Goal: Transaction & Acquisition: Book appointment/travel/reservation

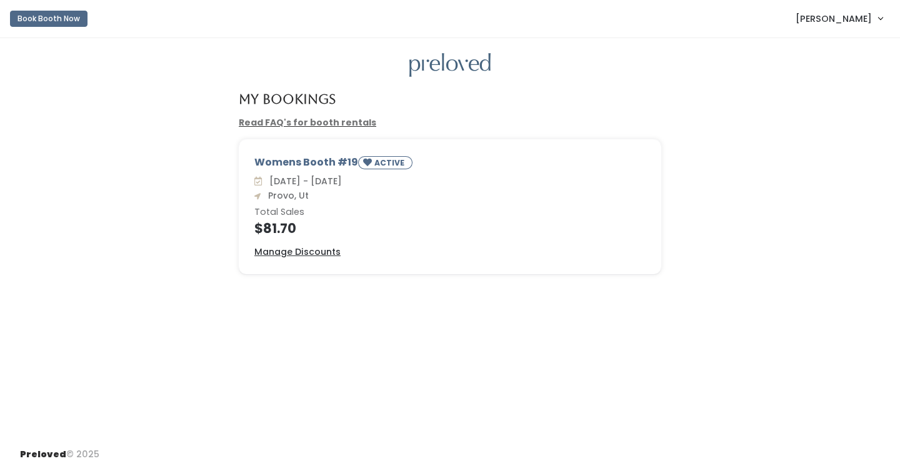
click at [829, 14] on span "[PERSON_NAME]" at bounding box center [834, 19] width 76 height 14
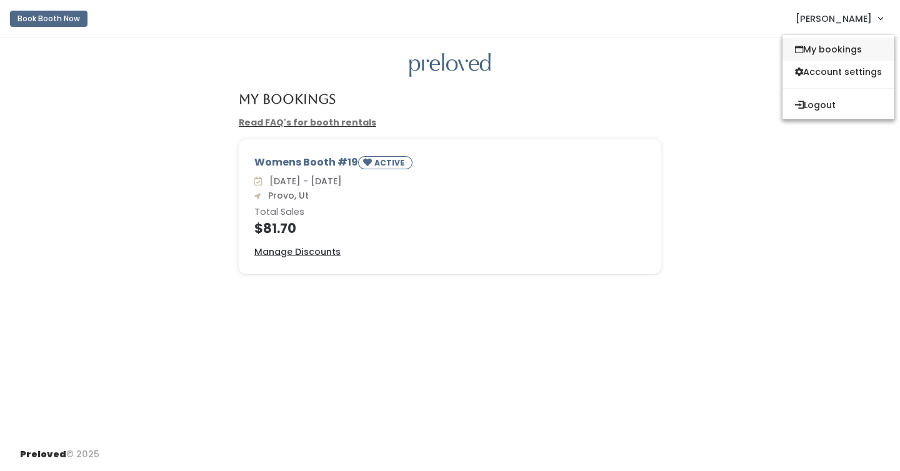
click at [833, 41] on link "My bookings" at bounding box center [839, 49] width 112 height 23
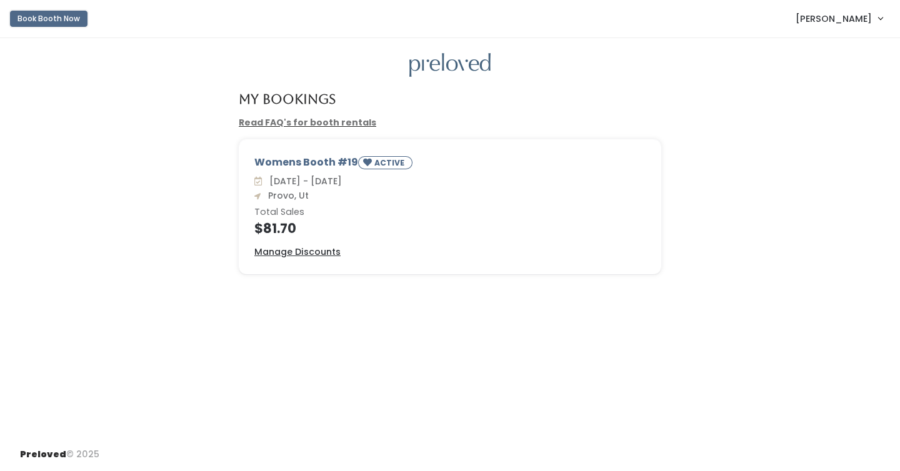
click at [58, 25] on button "Book Booth Now" at bounding box center [49, 19] width 78 height 16
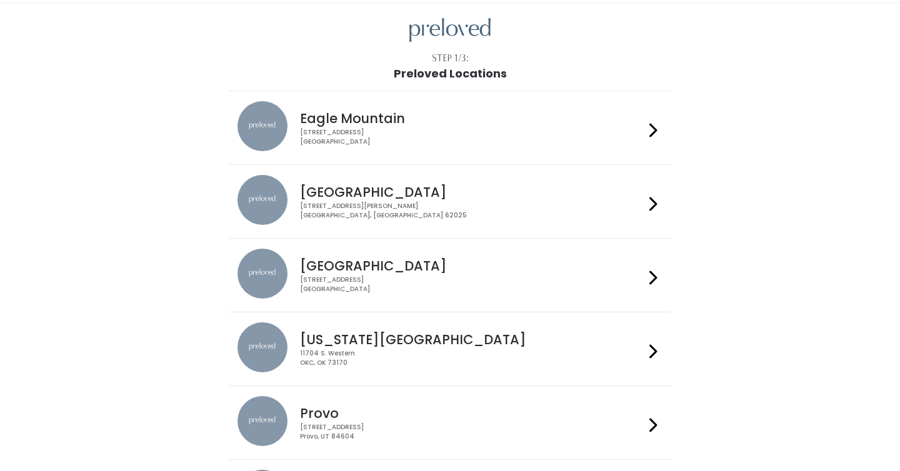
scroll to position [36, 0]
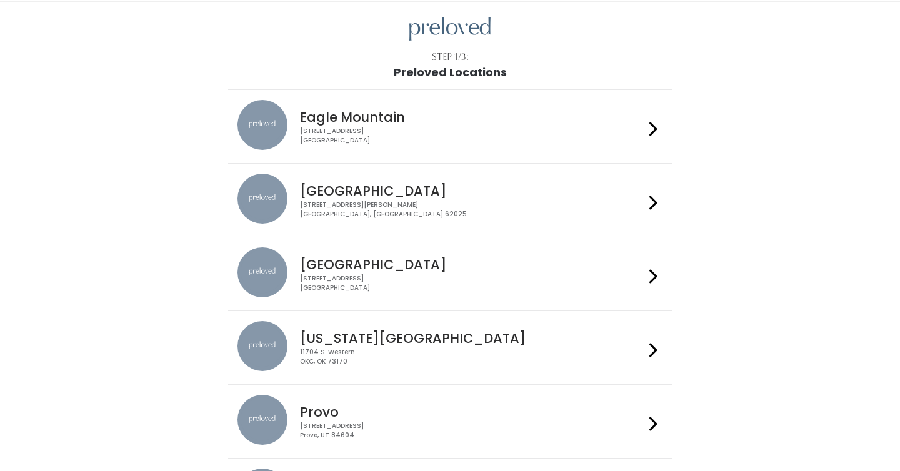
click at [373, 429] on div "230 W Cougar Blvd Provo, UT 84604" at bounding box center [472, 431] width 344 height 18
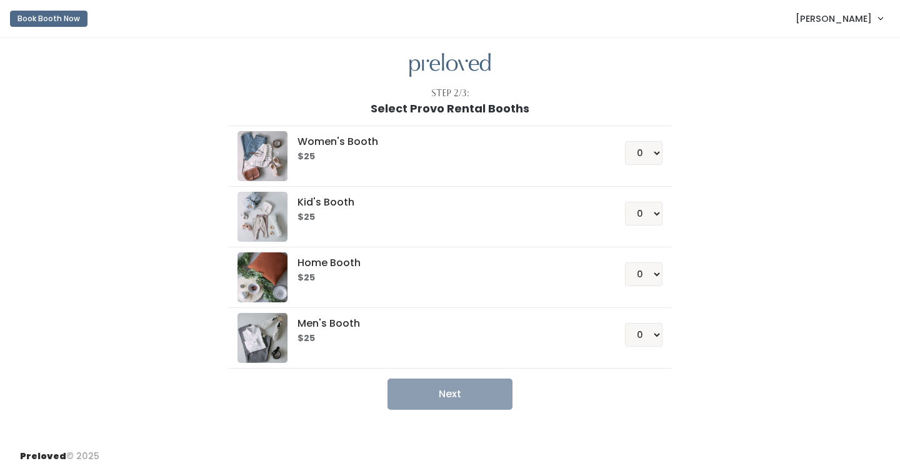
click at [323, 138] on h5 "Women's Booth" at bounding box center [446, 141] width 297 height 11
click at [657, 147] on select "0 1 2 3 4" at bounding box center [644, 153] width 38 height 24
select select "1"
click at [486, 391] on button "Next" at bounding box center [450, 394] width 125 height 31
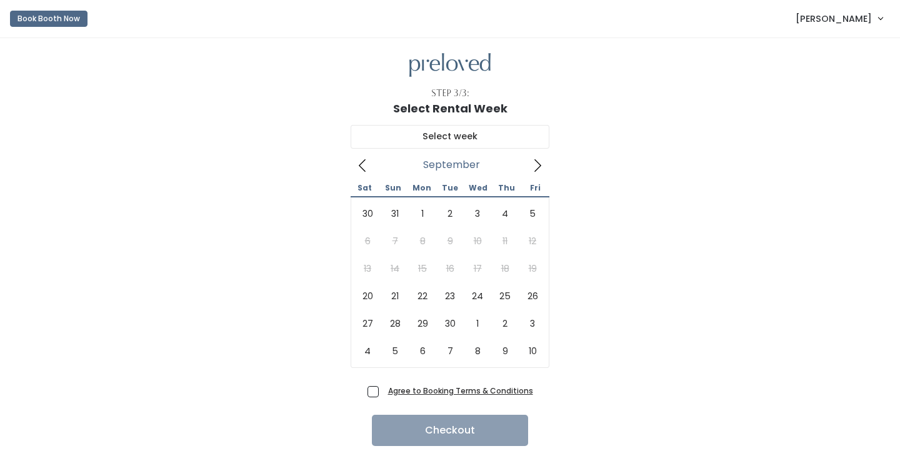
click at [539, 171] on icon at bounding box center [538, 166] width 14 height 14
click at [41, 23] on button "Book Booth Now" at bounding box center [49, 19] width 78 height 16
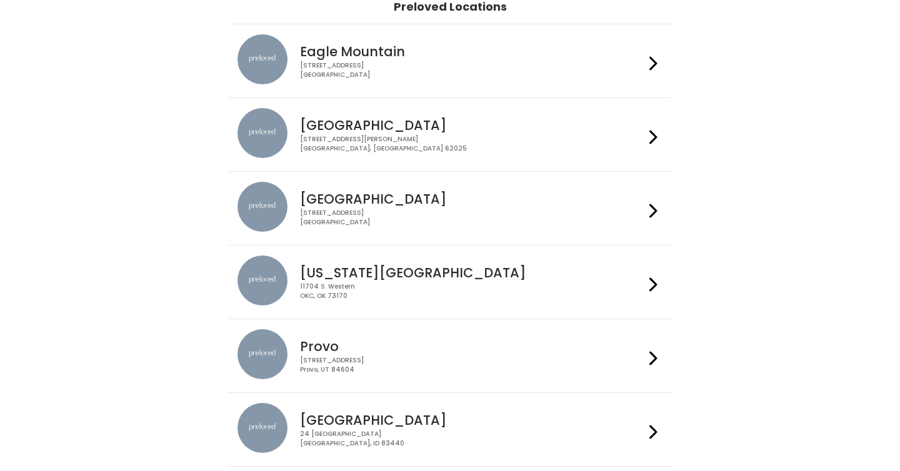
scroll to position [140, 0]
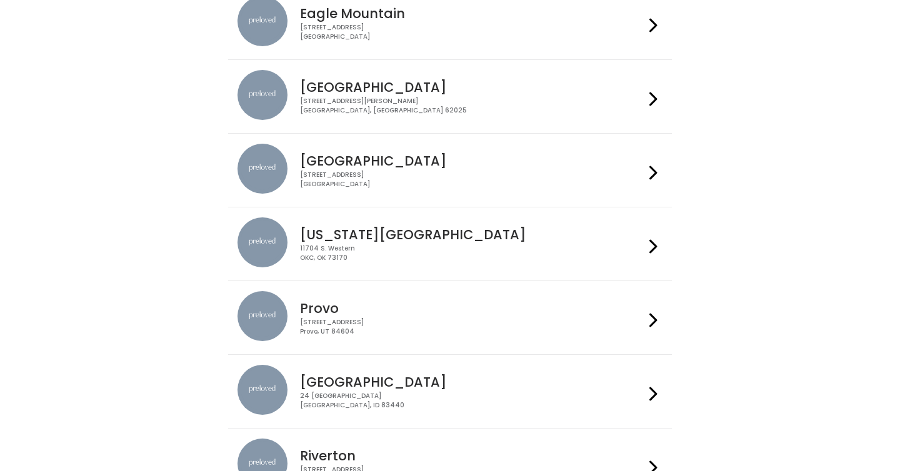
click at [347, 335] on div "230 W Cougar Blvd Provo, UT 84604" at bounding box center [472, 327] width 344 height 18
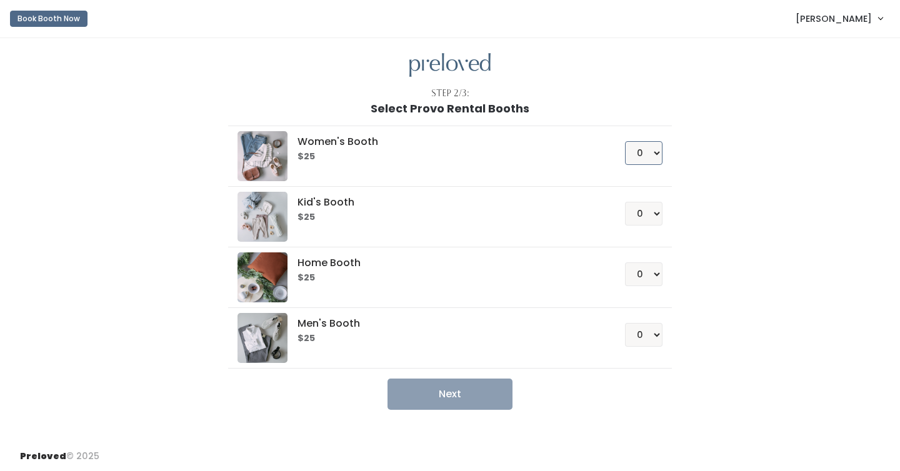
click at [645, 149] on select "0 1 2 3 4" at bounding box center [644, 153] width 38 height 24
select select "2"
click at [474, 389] on button "Next" at bounding box center [450, 394] width 125 height 31
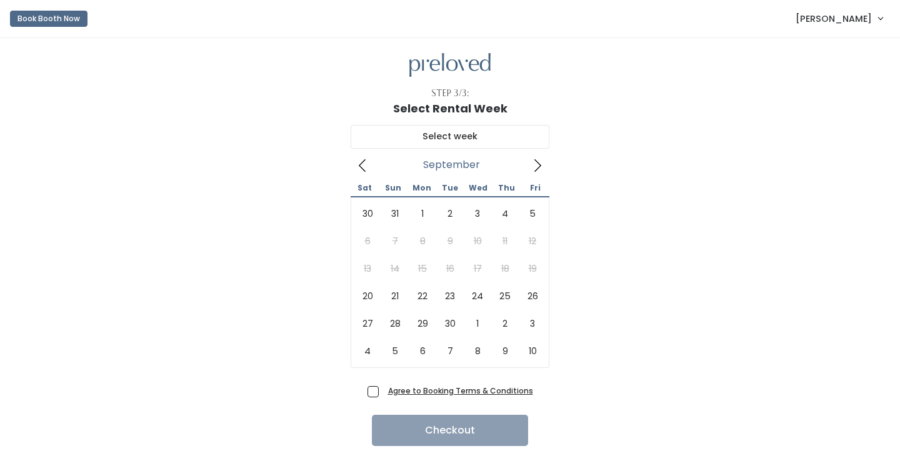
click at [540, 169] on icon at bounding box center [538, 166] width 14 height 14
click at [39, 19] on button "Book Booth Now" at bounding box center [49, 19] width 78 height 16
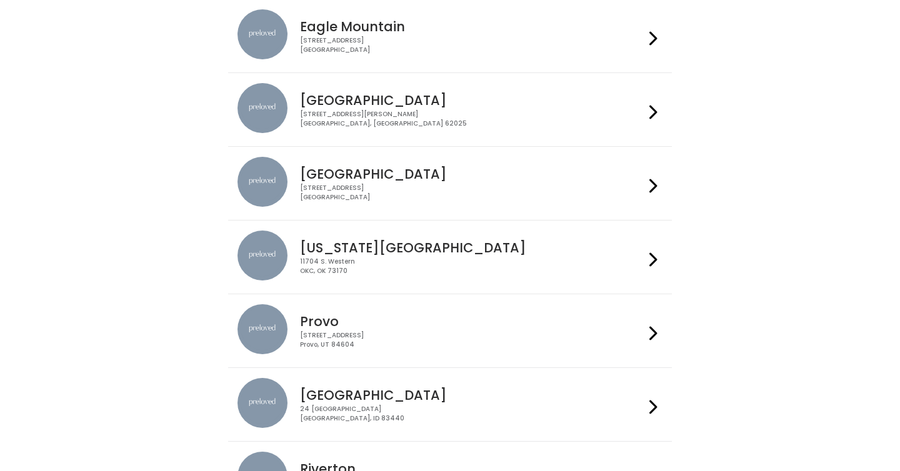
scroll to position [128, 0]
click at [553, 313] on div "Provo [STREET_ADDRESS]" at bounding box center [469, 325] width 349 height 45
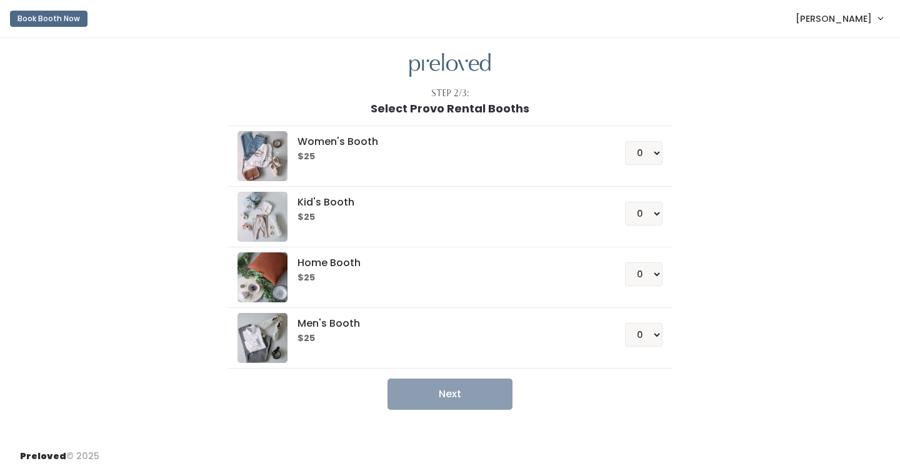
click at [401, 164] on div "Women's Booth $25 0 1 2 3 4" at bounding box center [450, 156] width 425 height 50
click at [653, 151] on select "0 1 2 3 4" at bounding box center [644, 153] width 38 height 24
select select "1"
click at [475, 401] on button "Next" at bounding box center [450, 394] width 125 height 31
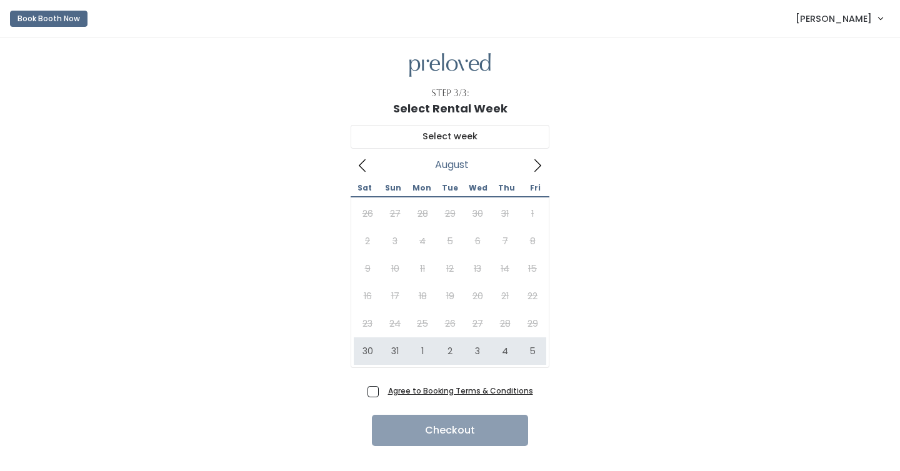
click at [539, 167] on icon at bounding box center [538, 165] width 7 height 13
